Goal: Information Seeking & Learning: Learn about a topic

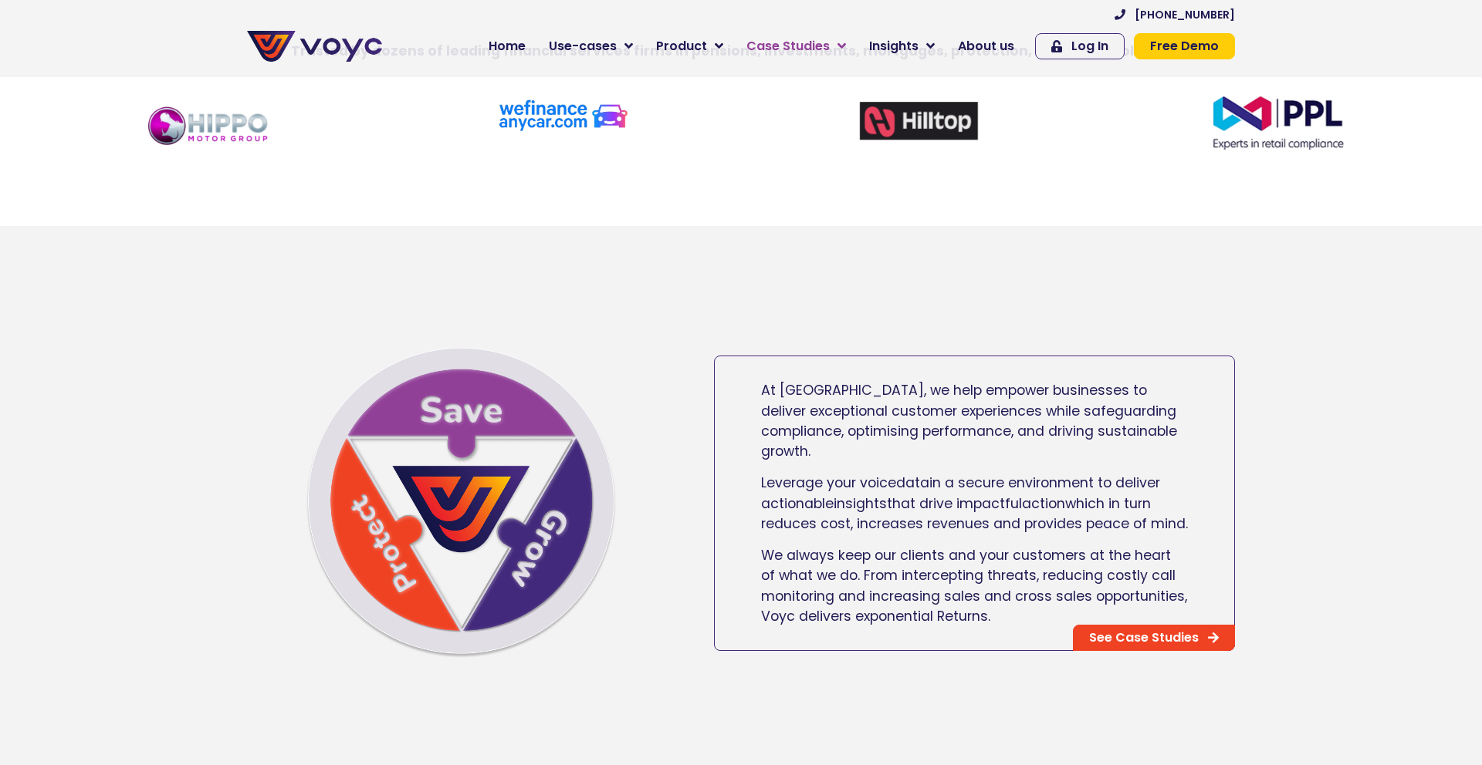
click at [772, 40] on span "Case Studies" at bounding box center [787, 46] width 83 height 19
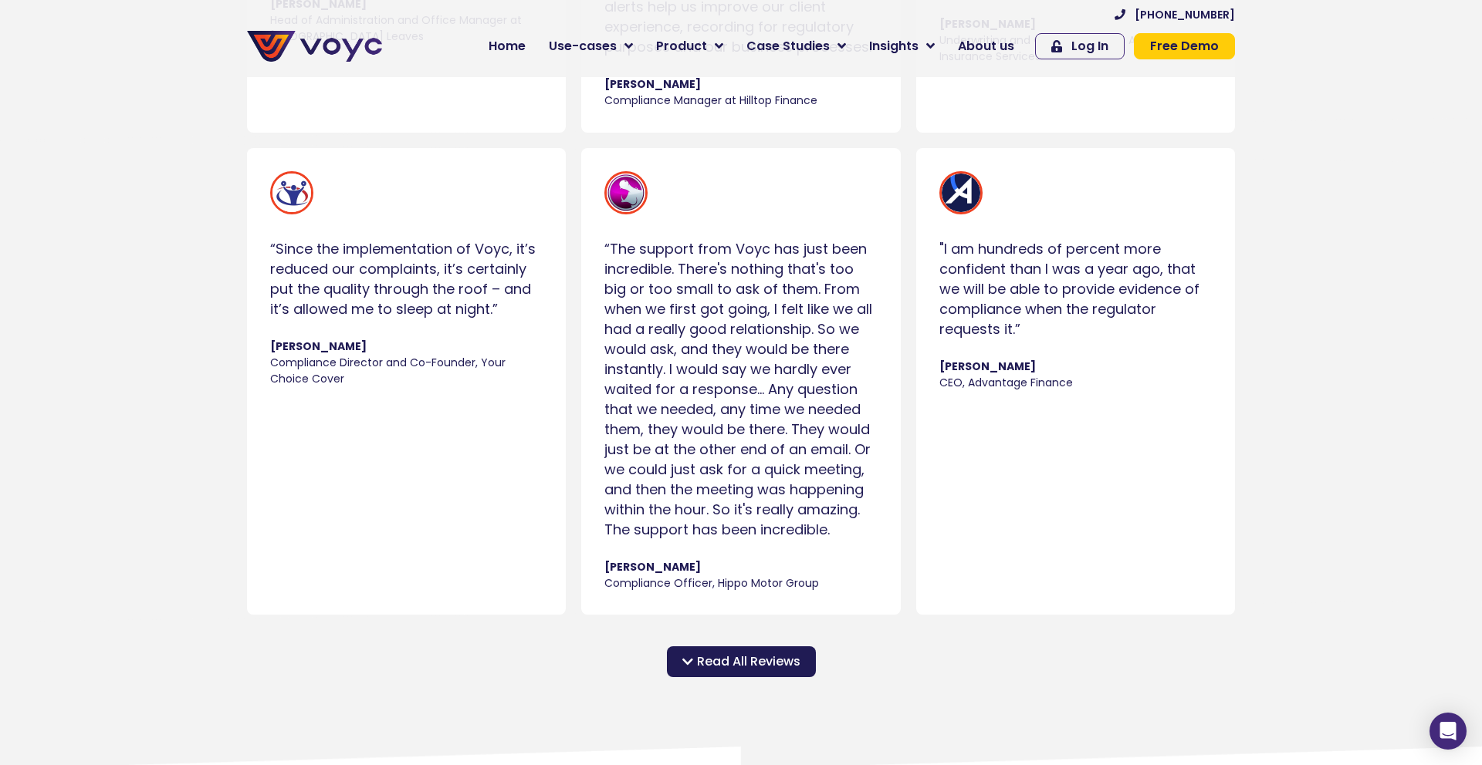
scroll to position [1640, 0]
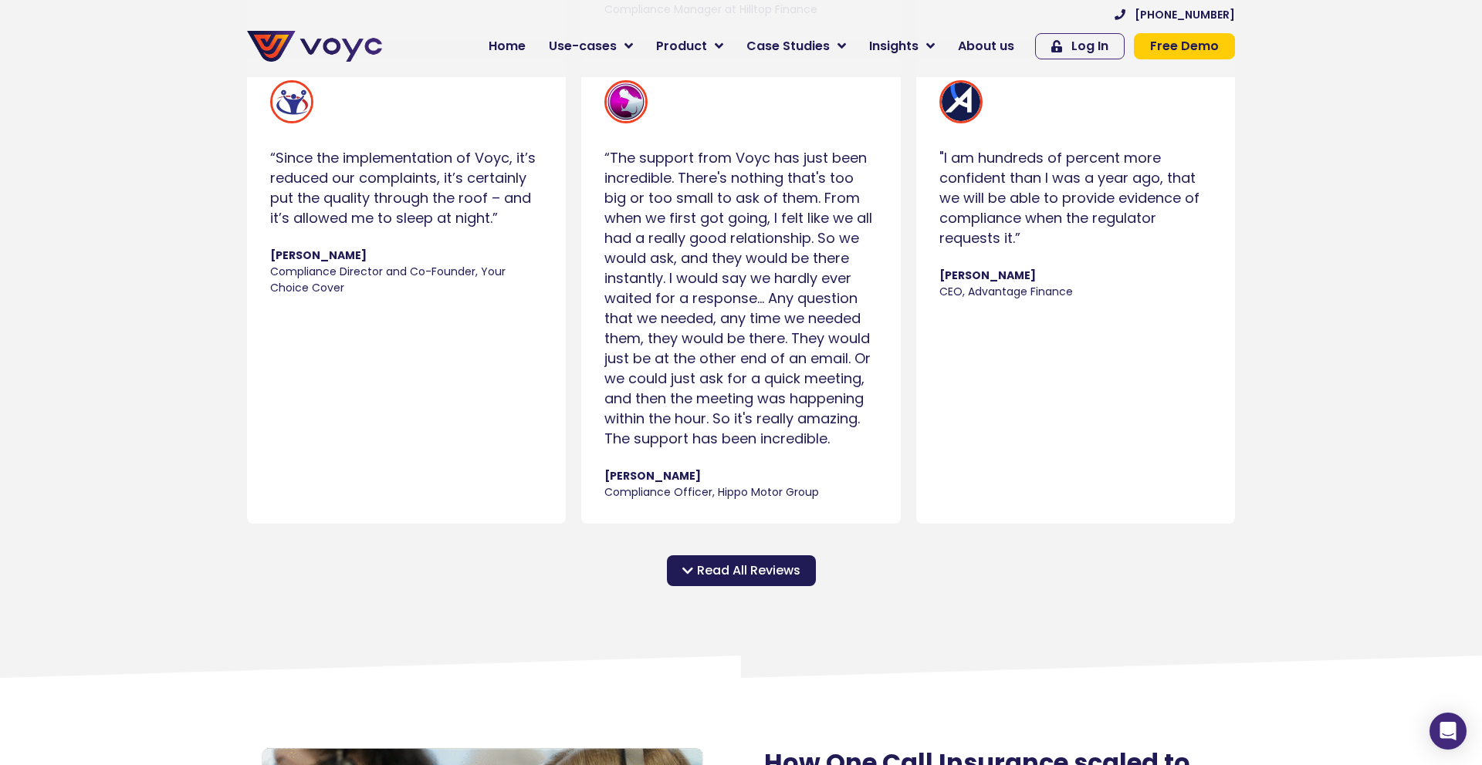
drag, startPoint x: 693, startPoint y: 576, endPoint x: 611, endPoint y: 532, distance: 92.9
click at [692, 576] on div "Read All Reviews" at bounding box center [741, 571] width 149 height 31
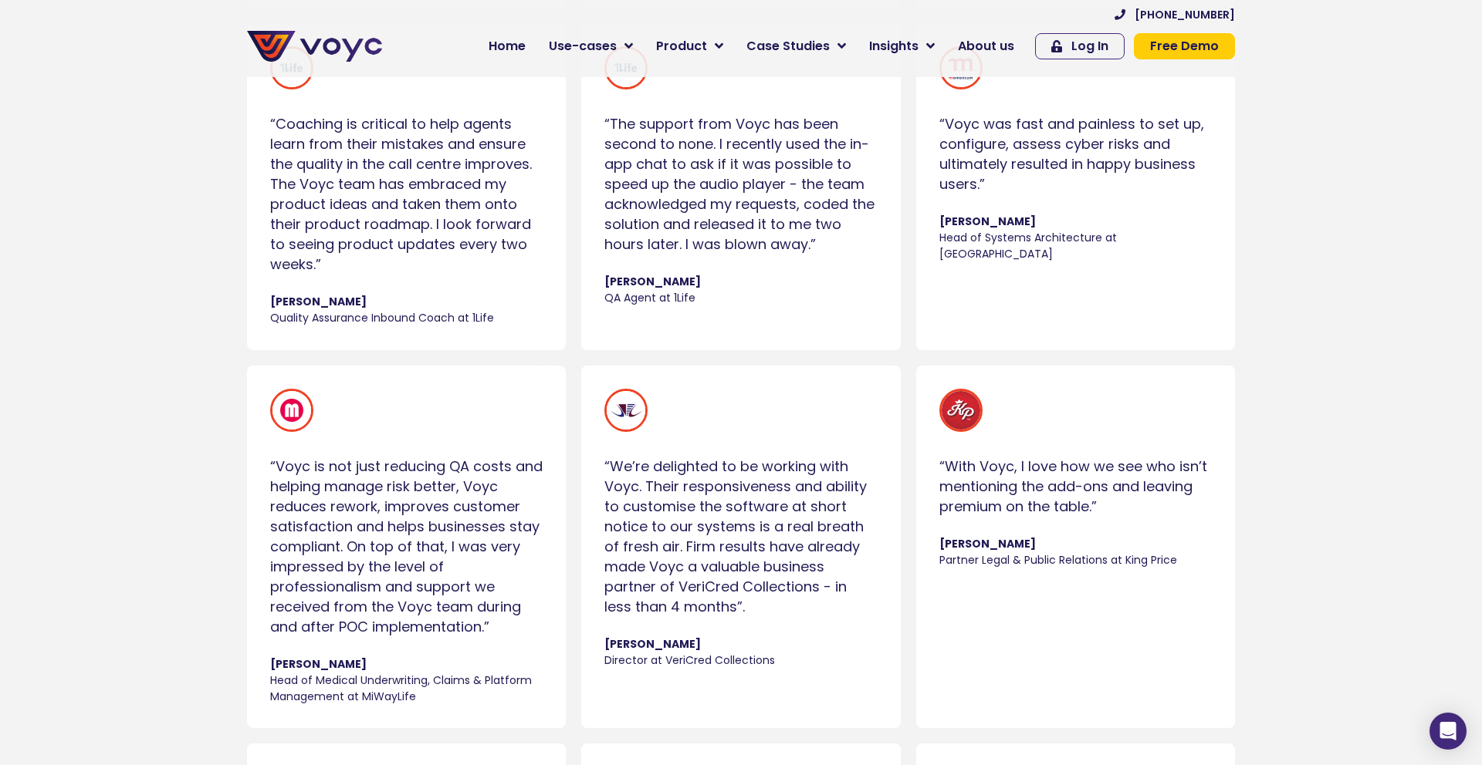
scroll to position [3340, 0]
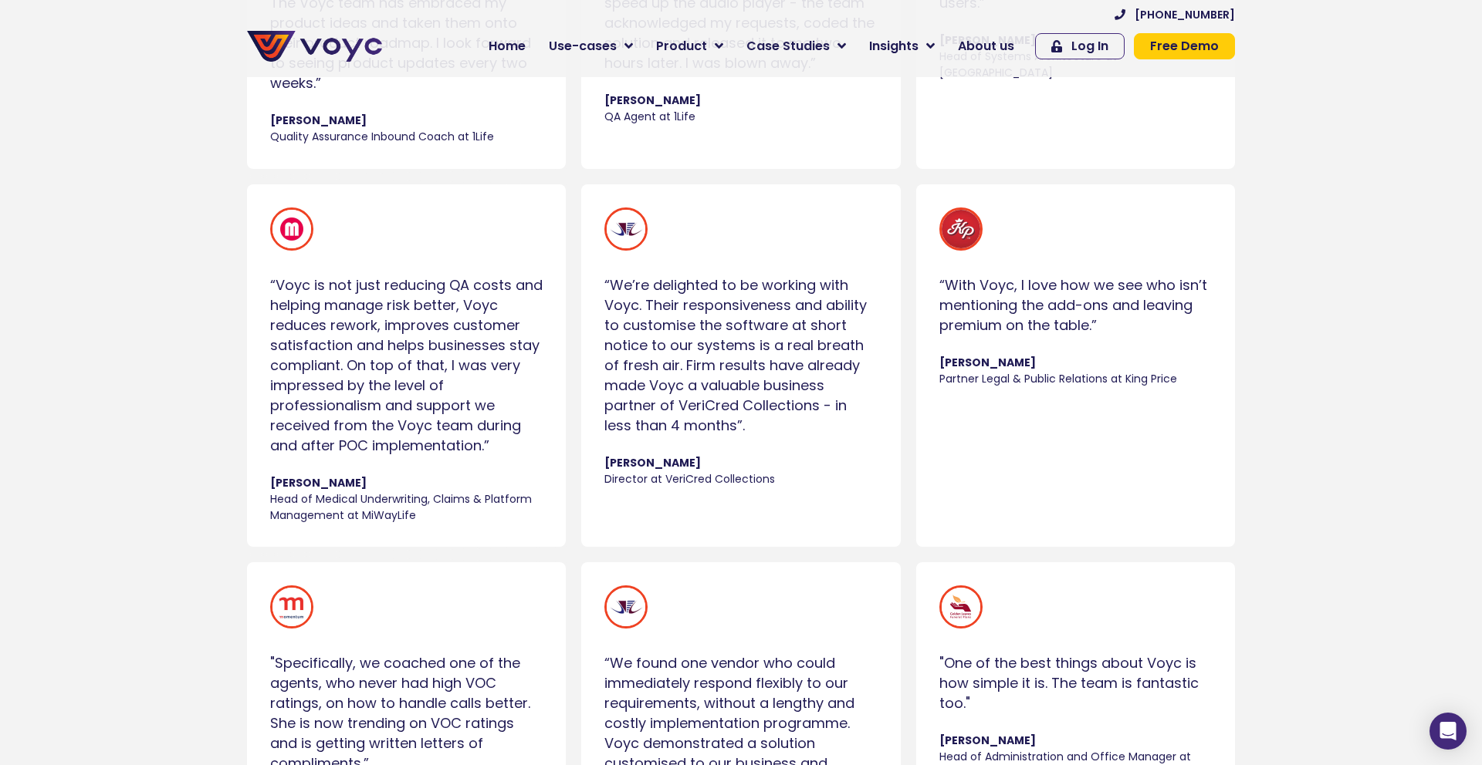
drag, startPoint x: 254, startPoint y: 278, endPoint x: 521, endPoint y: 452, distance: 318.9
click at [521, 452] on div "“Voyc is not just reducing QA costs and helping manage risk better, Voyc reduce…" at bounding box center [406, 365] width 319 height 363
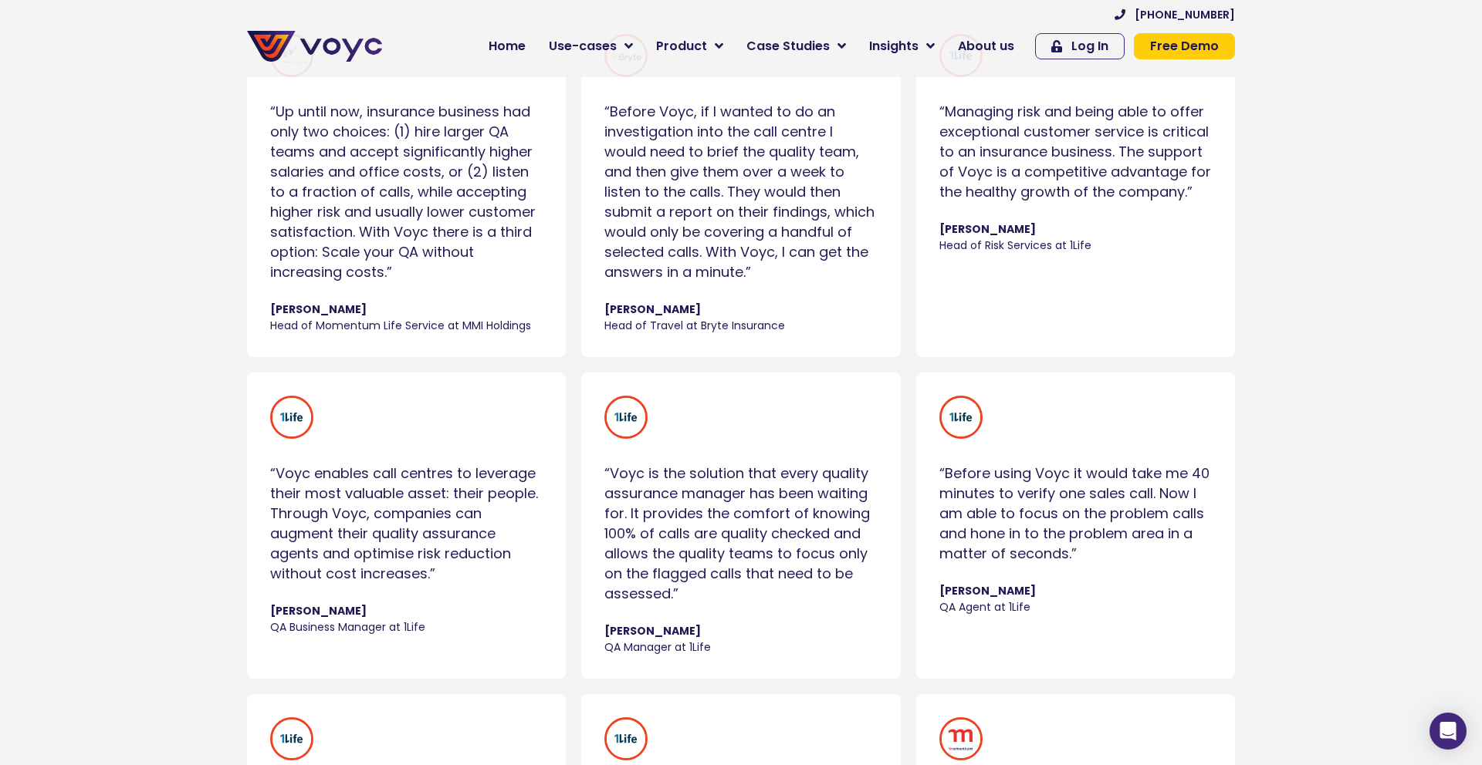
scroll to position [2343, 0]
